Goal: Task Accomplishment & Management: Manage account settings

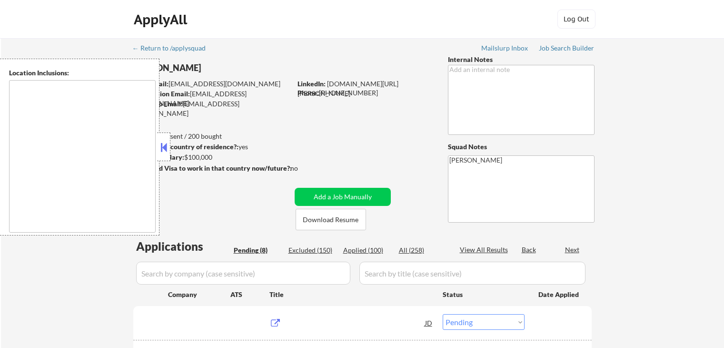
select select ""pending""
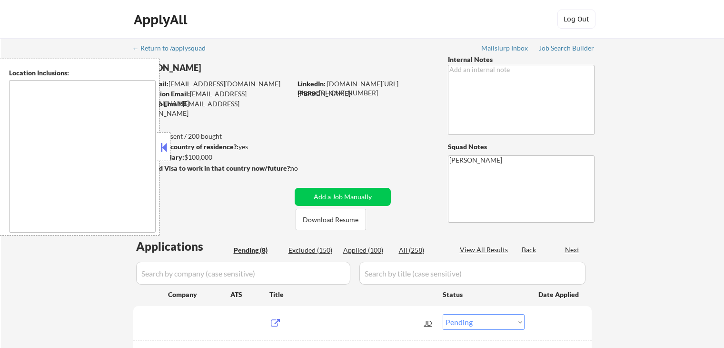
select select ""pending""
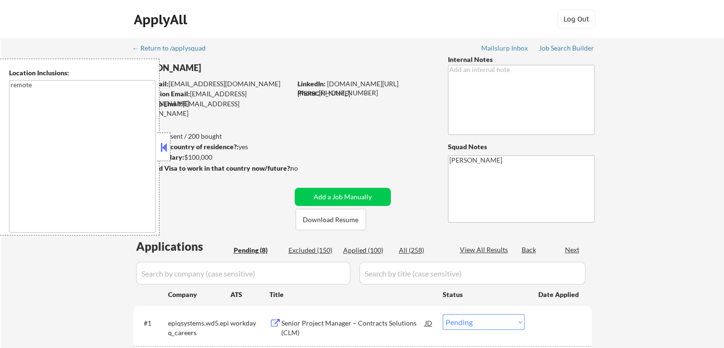
type textarea "remote"
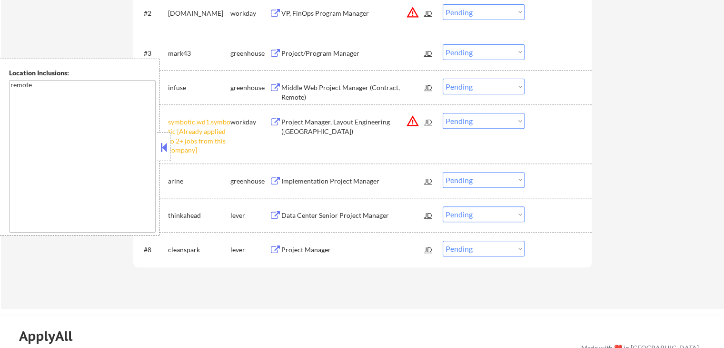
scroll to position [333, 0]
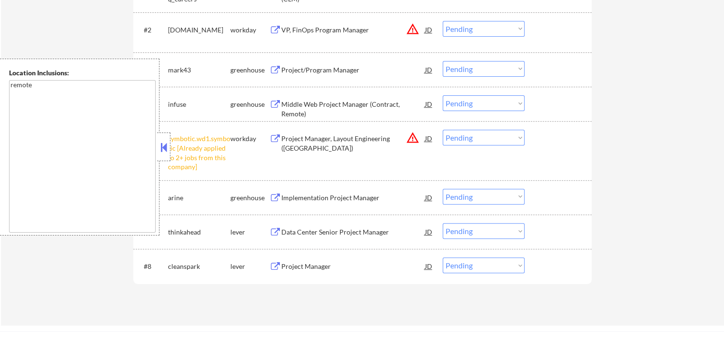
click at [474, 137] on select "Choose an option... Pending Applied Excluded (Questions) Excluded (Expired) Exc…" at bounding box center [484, 138] width 82 height 16
click at [443, 130] on select "Choose an option... Pending Applied Excluded (Questions) Excluded (Expired) Exc…" at bounding box center [484, 138] width 82 height 16
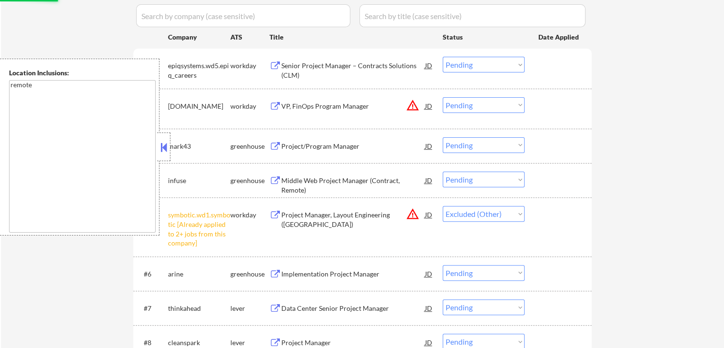
scroll to position [190, 0]
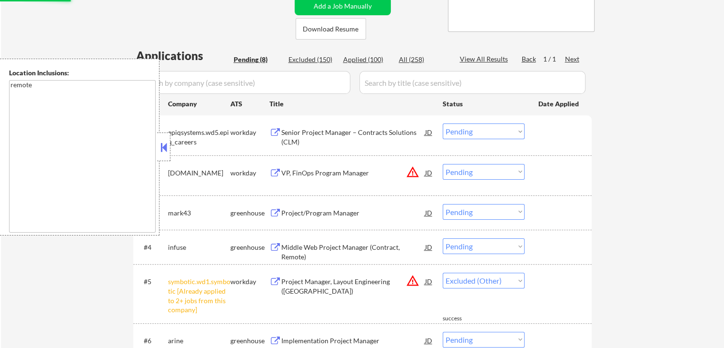
select select ""pending""
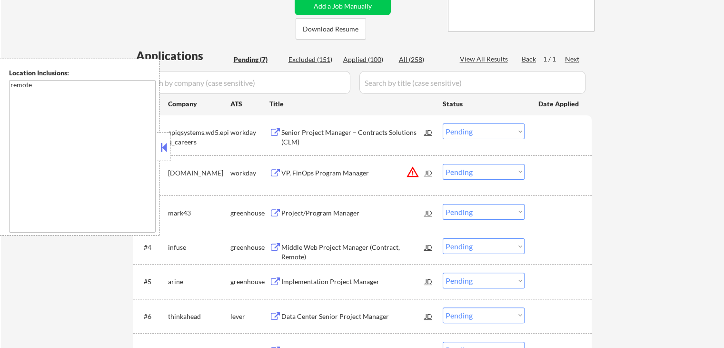
click at [272, 127] on div "Senior Project Manager – Contracts Solutions (CLM) JD" at bounding box center [352, 134] width 164 height 23
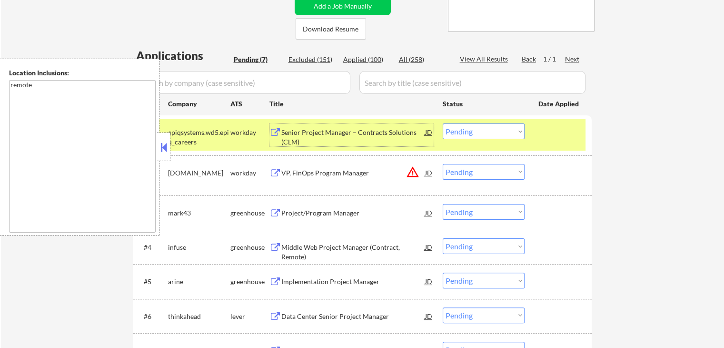
click at [464, 128] on select "Choose an option... Pending Applied Excluded (Questions) Excluded (Expired) Exc…" at bounding box center [484, 131] width 82 height 16
click at [443, 123] on select "Choose an option... Pending Applied Excluded (Questions) Excluded (Expired) Exc…" at bounding box center [484, 131] width 82 height 16
click at [274, 171] on button at bounding box center [276, 173] width 12 height 9
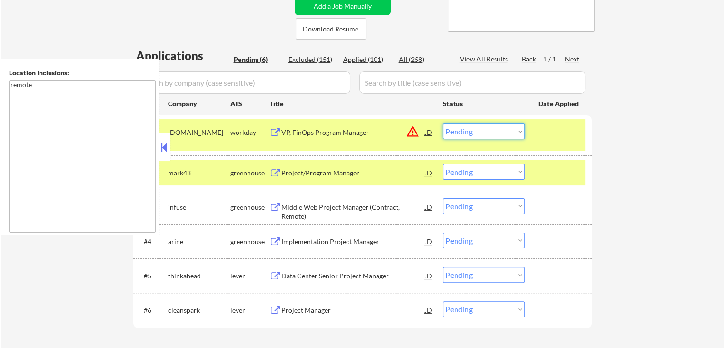
click at [475, 130] on select "Choose an option... Pending Applied Excluded (Questions) Excluded (Expired) Exc…" at bounding box center [484, 131] width 82 height 16
click at [443, 123] on select "Choose an option... Pending Applied Excluded (Questions) Excluded (Expired) Exc…" at bounding box center [484, 131] width 82 height 16
click at [268, 172] on div "greenhouse" at bounding box center [249, 173] width 39 height 10
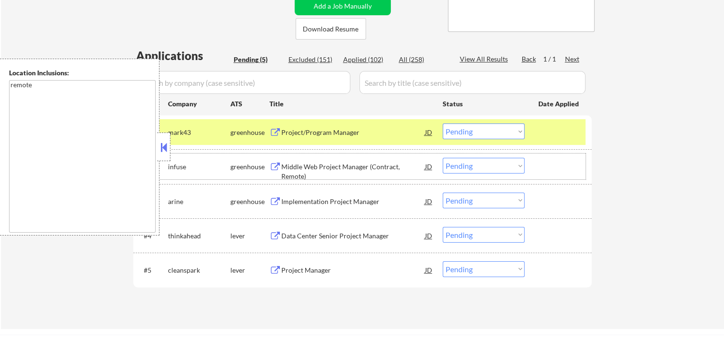
click at [274, 130] on button at bounding box center [276, 132] width 12 height 9
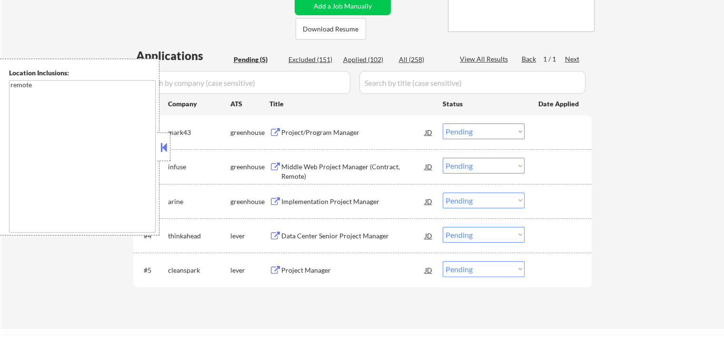
click at [272, 133] on button at bounding box center [276, 132] width 12 height 9
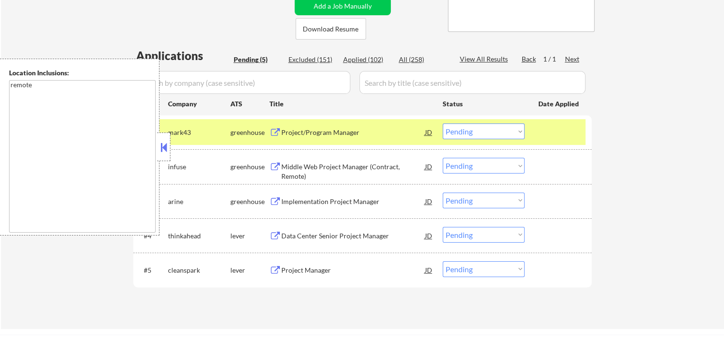
click at [271, 166] on button at bounding box center [276, 166] width 12 height 9
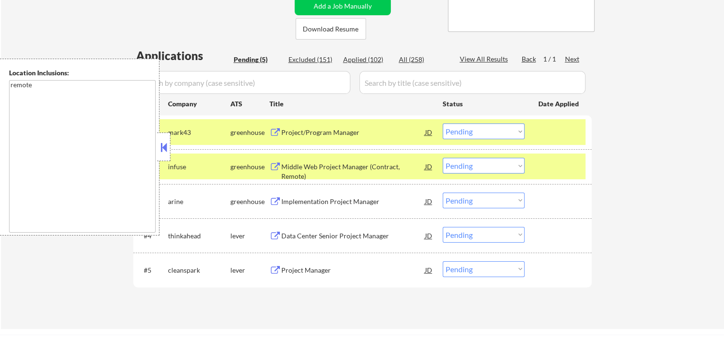
click at [273, 130] on button at bounding box center [276, 132] width 12 height 9
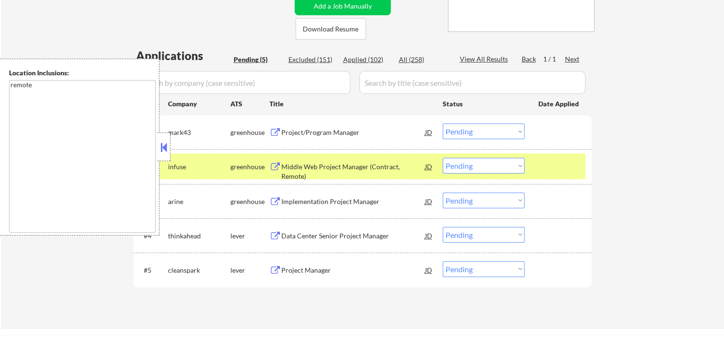
click at [496, 126] on select "Choose an option... Pending Applied Excluded (Questions) Excluded (Expired) Exc…" at bounding box center [484, 131] width 82 height 16
click at [443, 123] on select "Choose an option... Pending Applied Excluded (Questions) Excluded (Expired) Exc…" at bounding box center [484, 131] width 82 height 16
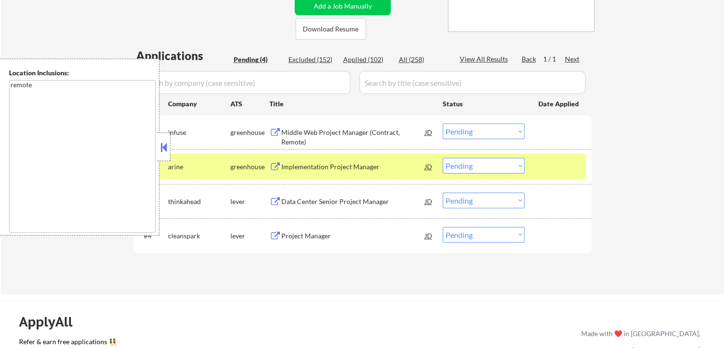
click at [273, 129] on button at bounding box center [276, 132] width 12 height 9
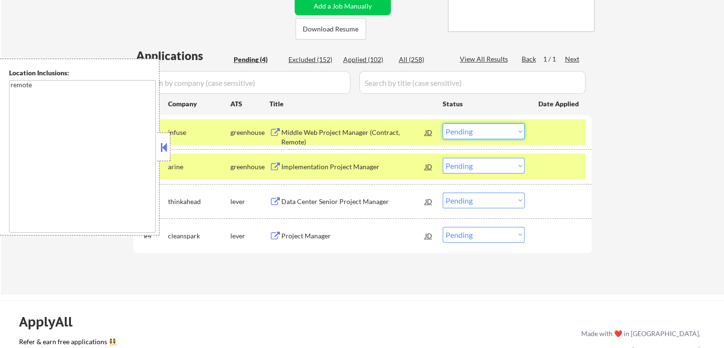
click at [476, 129] on select "Choose an option... Pending Applied Excluded (Questions) Excluded (Expired) Exc…" at bounding box center [484, 131] width 82 height 16
click at [443, 123] on select "Choose an option... Pending Applied Excluded (Questions) Excluded (Expired) Exc…" at bounding box center [484, 131] width 82 height 16
click at [279, 163] on button at bounding box center [276, 166] width 12 height 9
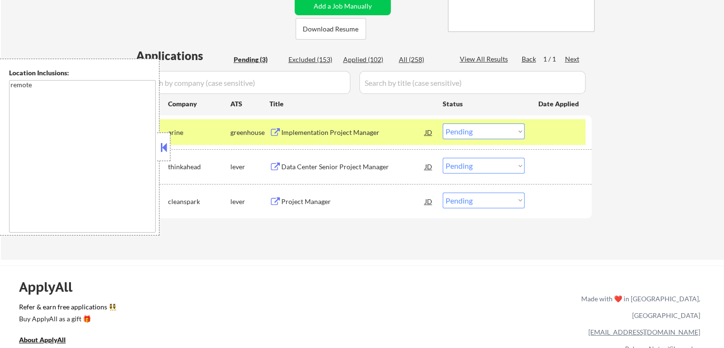
click at [473, 134] on select "Choose an option... Pending Applied Excluded (Questions) Excluded (Expired) Exc…" at bounding box center [484, 131] width 82 height 16
click at [443, 123] on select "Choose an option... Pending Applied Excluded (Questions) Excluded (Expired) Exc…" at bounding box center [484, 131] width 82 height 16
click at [276, 167] on button at bounding box center [276, 166] width 12 height 9
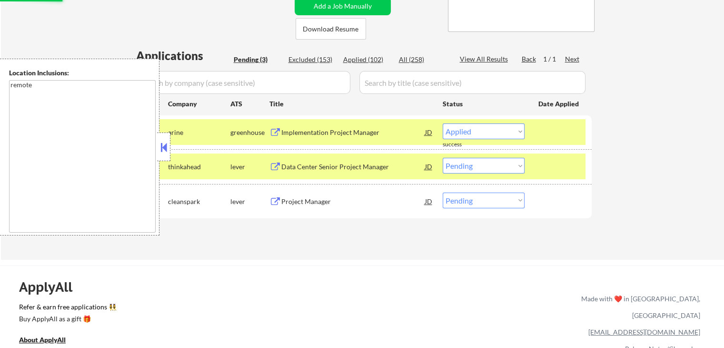
select select ""pending""
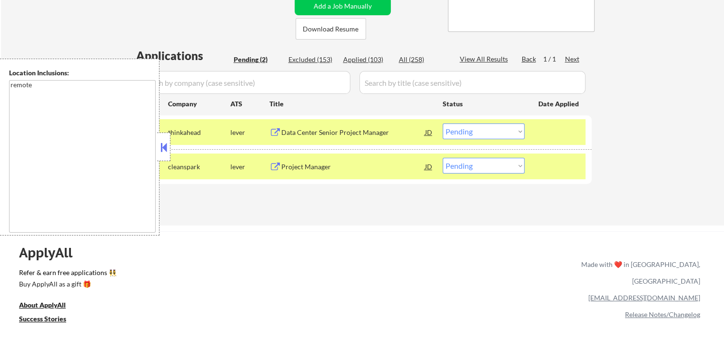
click at [457, 130] on select "Choose an option... Pending Applied Excluded (Questions) Excluded (Expired) Exc…" at bounding box center [484, 131] width 82 height 16
click at [443, 123] on select "Choose an option... Pending Applied Excluded (Questions) Excluded (Expired) Exc…" at bounding box center [484, 131] width 82 height 16
click at [274, 167] on button at bounding box center [276, 166] width 12 height 9
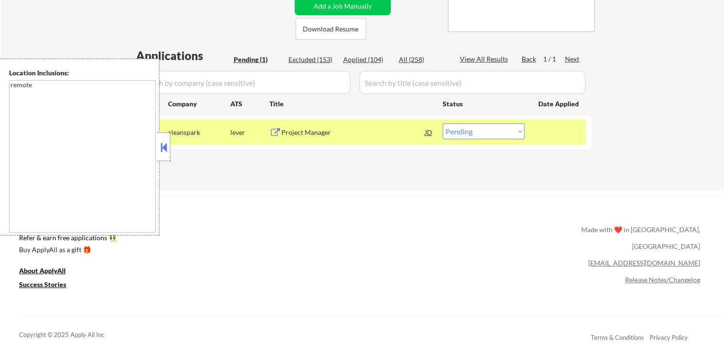
click at [471, 136] on select "Choose an option... Pending Applied Excluded (Questions) Excluded (Expired) Exc…" at bounding box center [484, 131] width 82 height 16
select select ""applied""
click at [443, 123] on select "Choose an option... Pending Applied Excluded (Questions) Excluded (Expired) Exc…" at bounding box center [484, 131] width 82 height 16
